Goal: Task Accomplishment & Management: Manage account settings

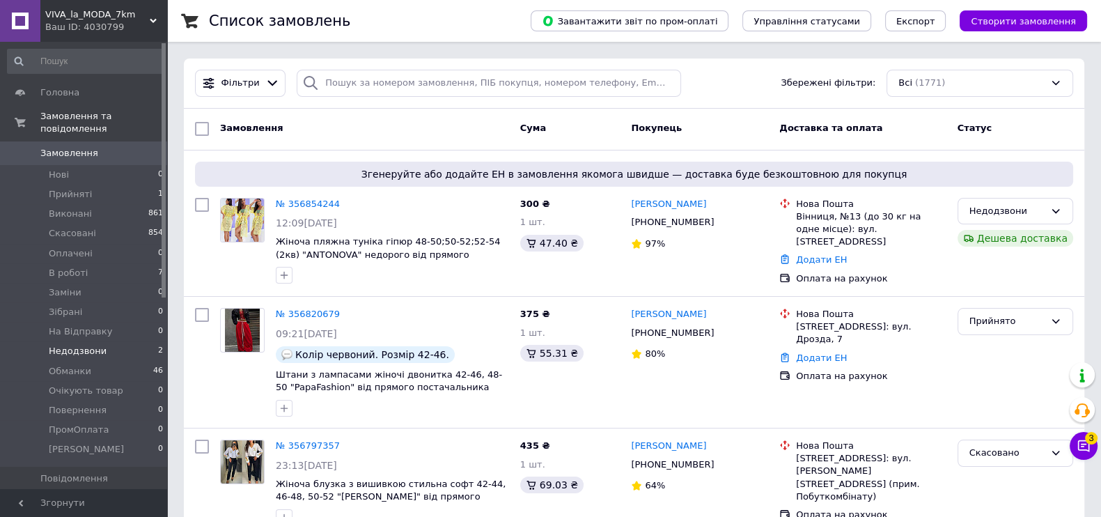
click at [90, 345] on span "Недодзвони" at bounding box center [78, 351] width 58 height 13
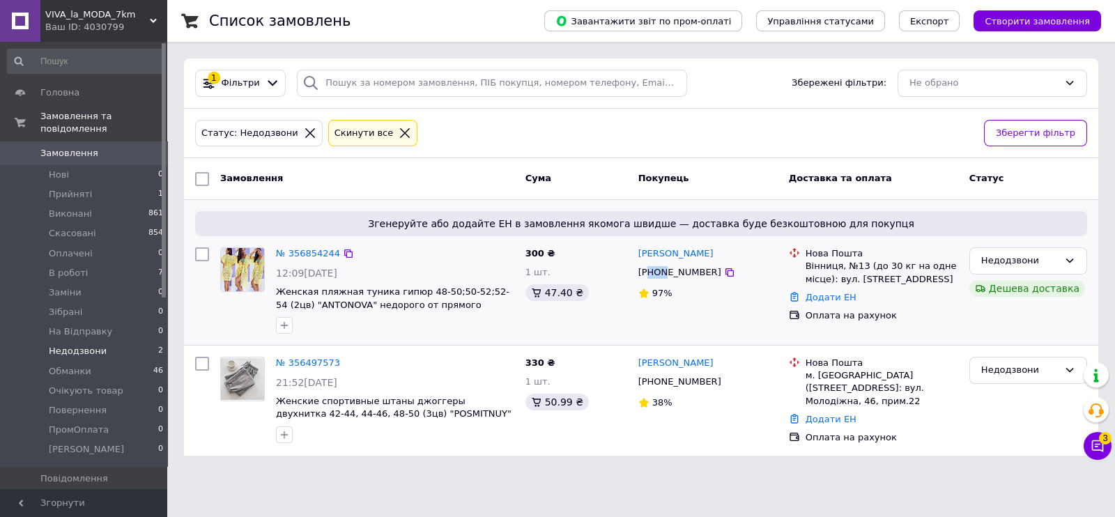
drag, startPoint x: 649, startPoint y: 270, endPoint x: 665, endPoint y: 272, distance: 17.0
click at [665, 272] on div "[PHONE_NUMBER]" at bounding box center [679, 272] width 88 height 18
drag, startPoint x: 653, startPoint y: 273, endPoint x: 715, endPoint y: 273, distance: 62.0
click at [715, 273] on div "[PHONE_NUMBER]" at bounding box center [708, 272] width 142 height 15
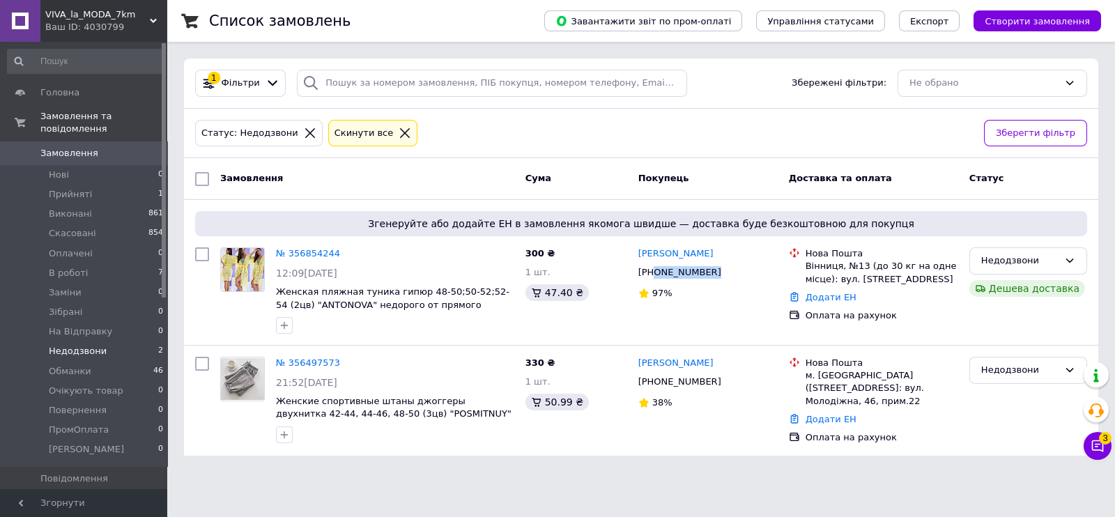
copy div "0687393189"
drag, startPoint x: 651, startPoint y: 378, endPoint x: 728, endPoint y: 385, distance: 77.0
click at [728, 385] on div "[PHONE_NUMBER]" at bounding box center [708, 381] width 142 height 15
click at [735, 407] on div "38%" at bounding box center [707, 402] width 139 height 13
drag, startPoint x: 654, startPoint y: 380, endPoint x: 702, endPoint y: 382, distance: 48.2
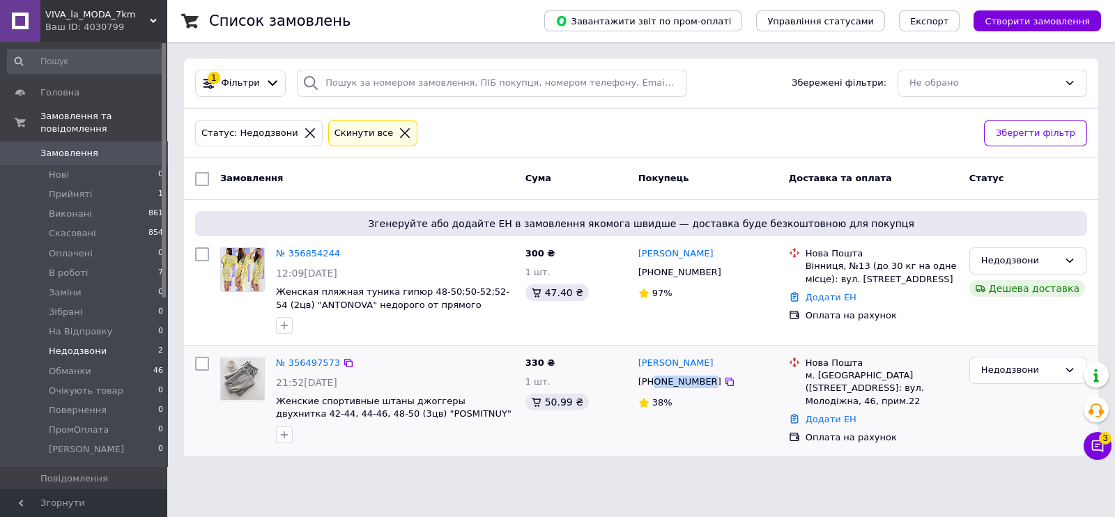
click at [702, 382] on div "[PHONE_NUMBER]" at bounding box center [679, 382] width 88 height 18
copy div "0970668310"
click at [309, 250] on link "№ 356854244" at bounding box center [308, 253] width 64 height 10
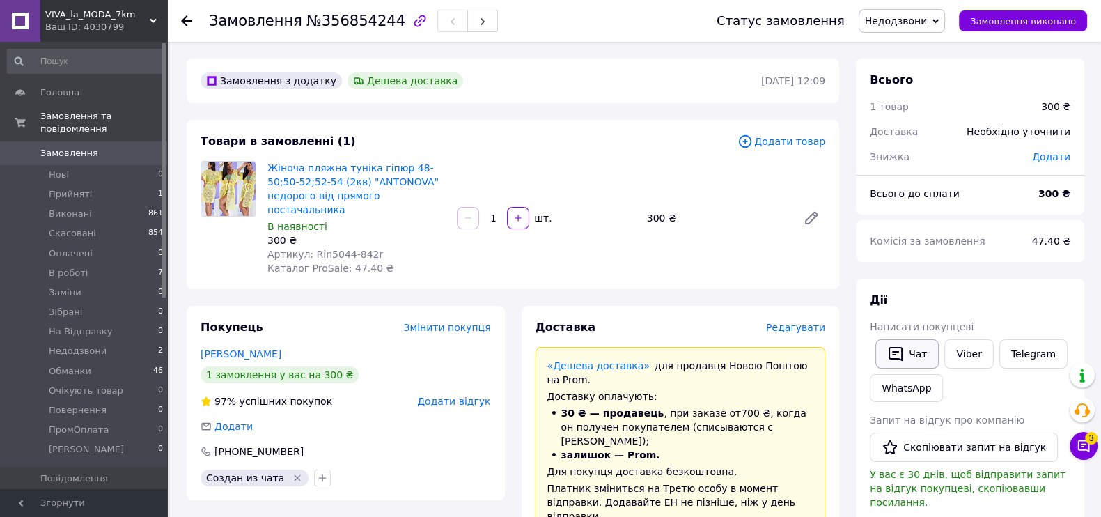
click at [892, 359] on icon "button" at bounding box center [896, 354] width 17 height 17
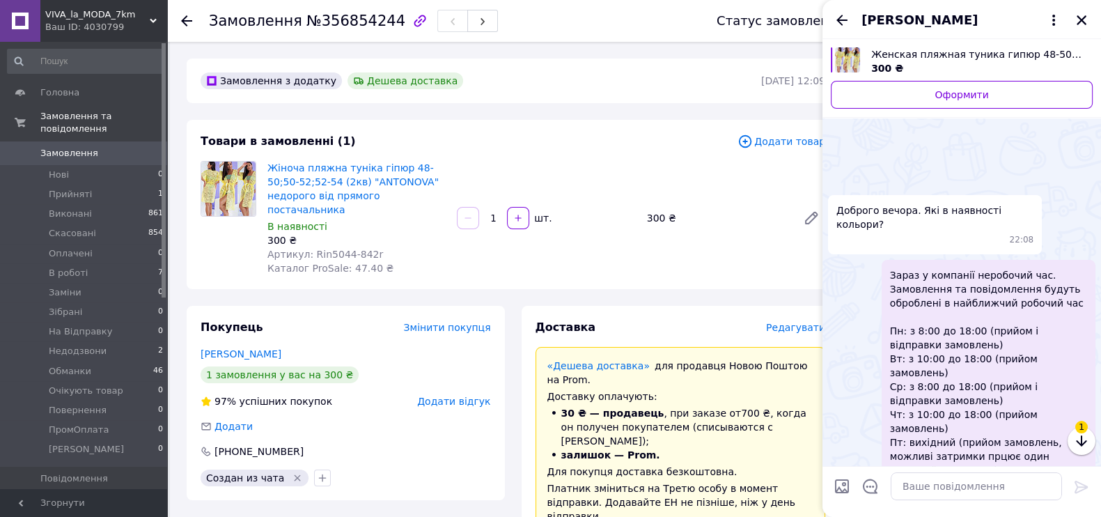
scroll to position [889, 0]
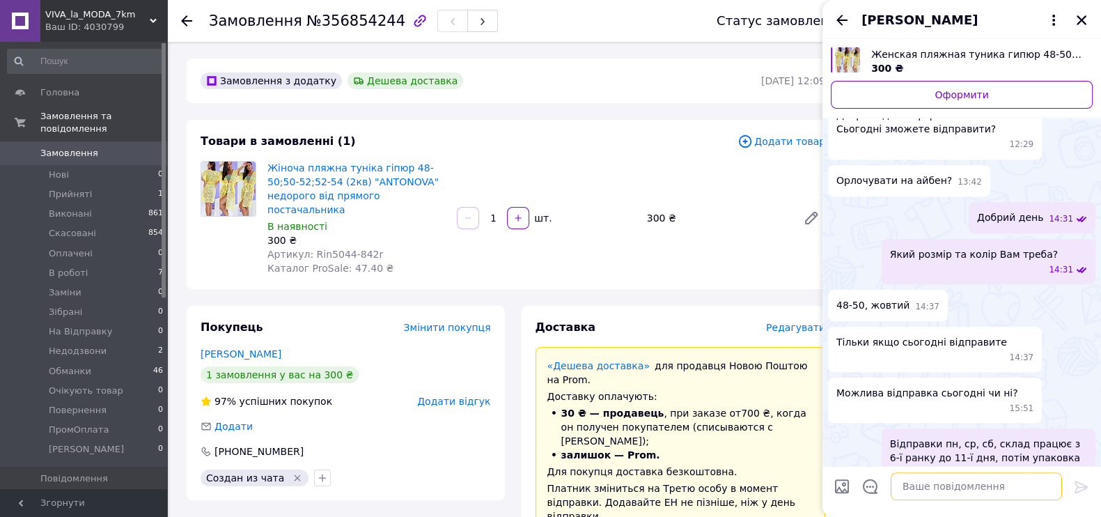
click at [989, 479] on textarea at bounding box center [976, 486] width 171 height 28
type textarea "З Одеси"
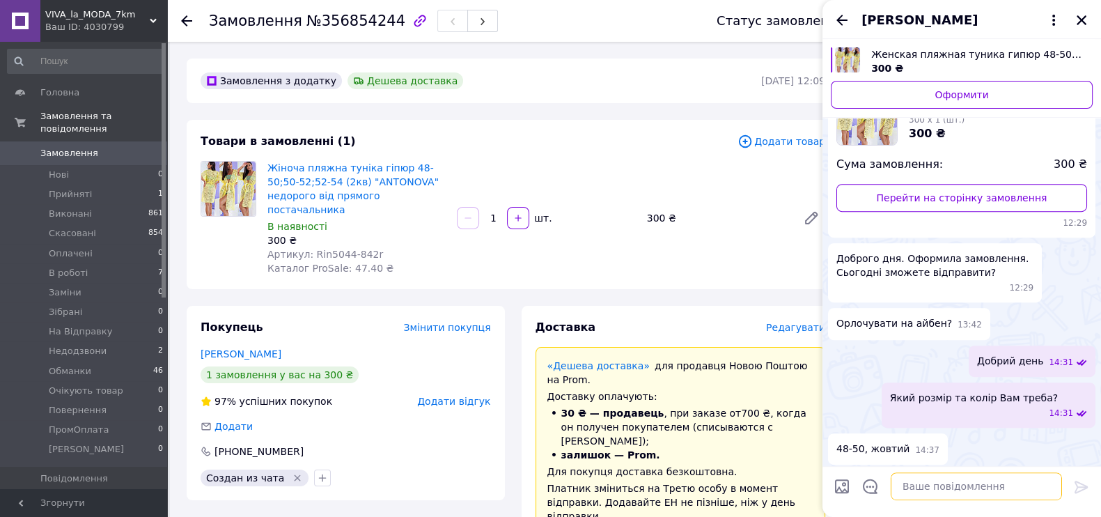
scroll to position [865, 0]
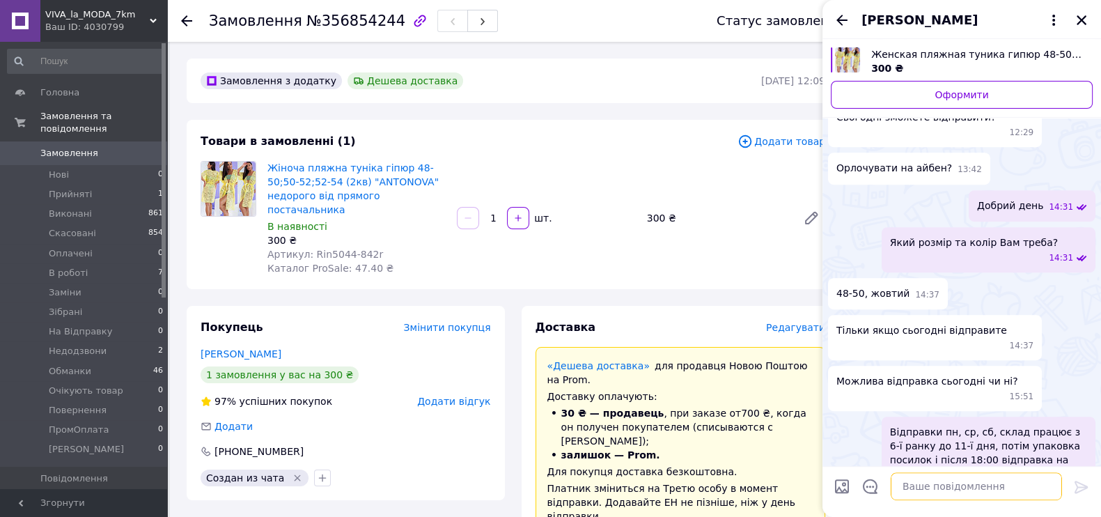
click at [941, 480] on textarea at bounding box center [976, 486] width 171 height 28
paste textarea "ПривБанк 4149499990167502 Мельніченко Оксана Опл 150 грн V: 0663045823"
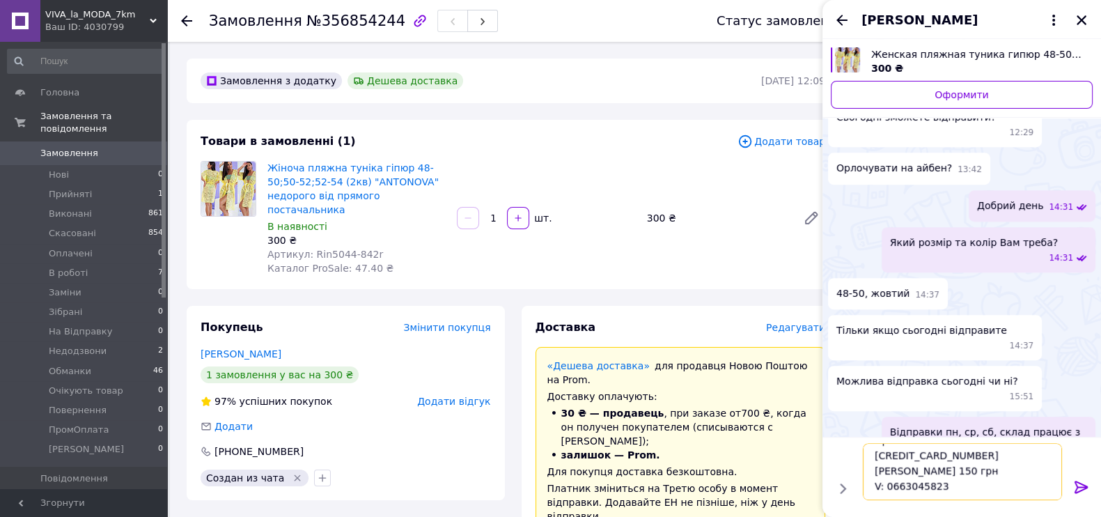
drag, startPoint x: 998, startPoint y: 493, endPoint x: 984, endPoint y: 481, distance: 17.3
click at [984, 481] on textarea "ПривБанк 4149499990167502 Мельніченко Оксана Опл 150 грн V: 0663045823" at bounding box center [962, 471] width 199 height 57
click at [899, 499] on textarea "ПривБанк 4149499990167502 Мельніченко Оксана Опл 150 грн" at bounding box center [962, 479] width 199 height 42
type textarea "ПривБанк 4149499990167502 Мельніченко Оксана Опл 300 грн"
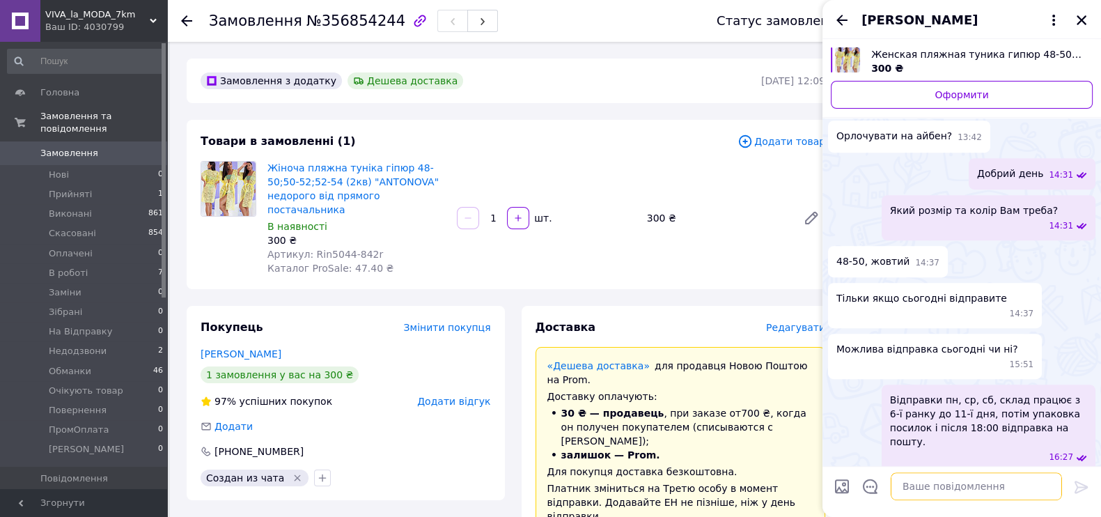
scroll to position [944, 0]
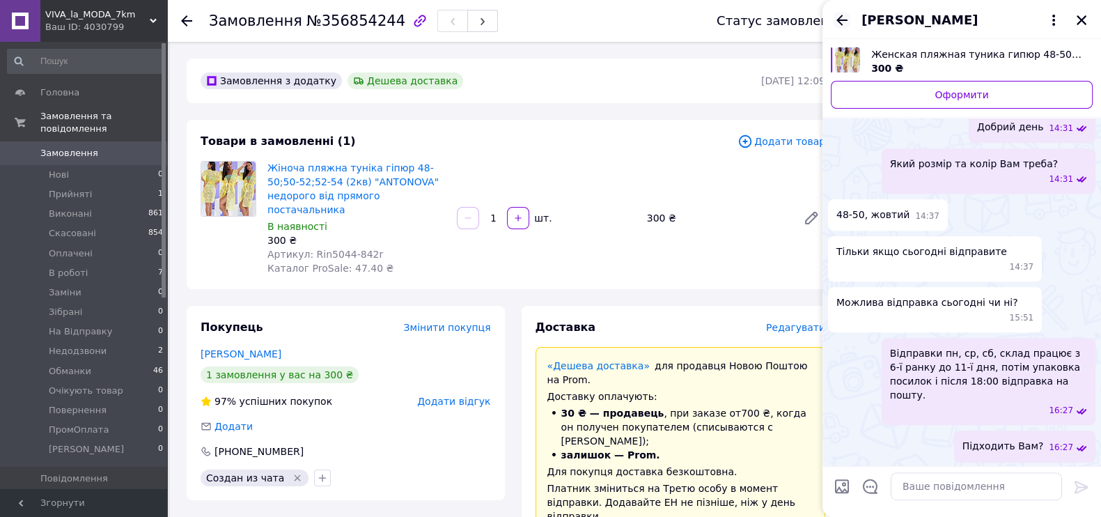
click at [840, 17] on icon "Назад" at bounding box center [842, 20] width 11 height 10
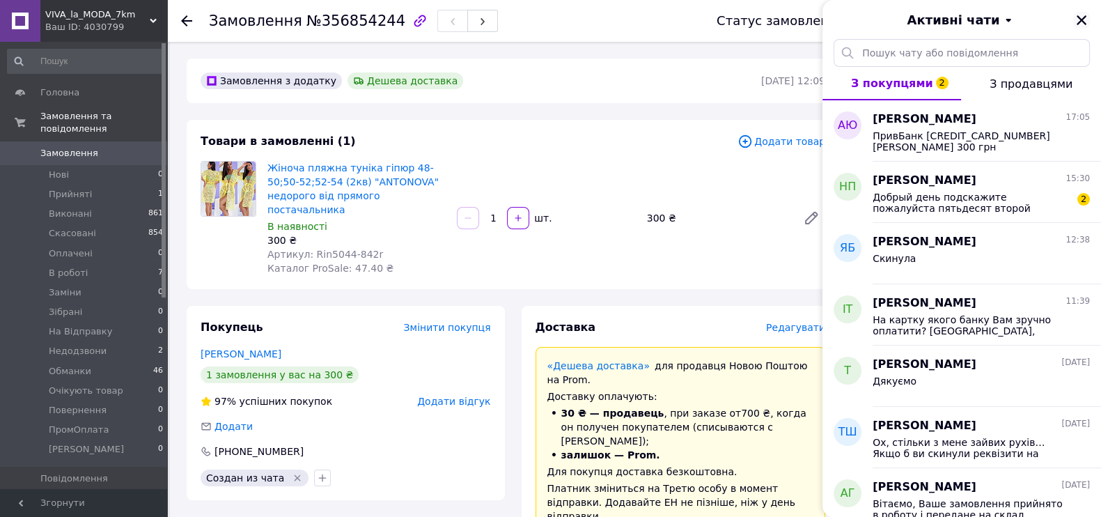
click at [1084, 16] on icon "Закрити" at bounding box center [1082, 20] width 10 height 10
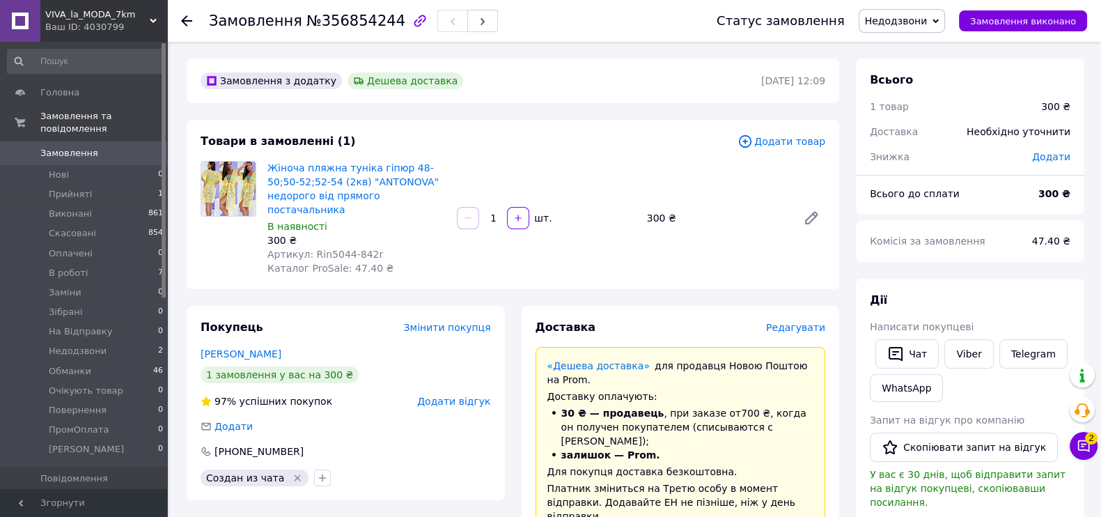
click at [106, 150] on link "Замовлення 0" at bounding box center [85, 153] width 171 height 24
